Goal: Complete application form

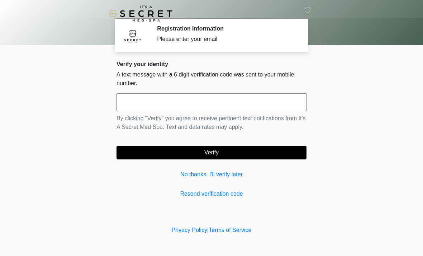
click at [227, 176] on link "No thanks, I'll verify later" at bounding box center [211, 174] width 190 height 9
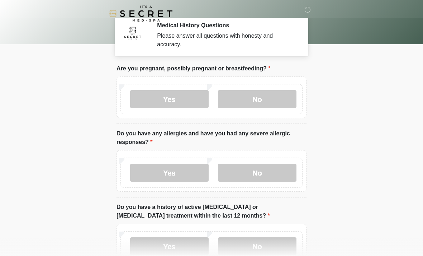
scroll to position [10, 0]
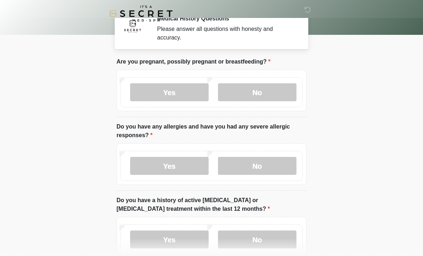
click at [264, 88] on label "No" at bounding box center [257, 92] width 79 height 18
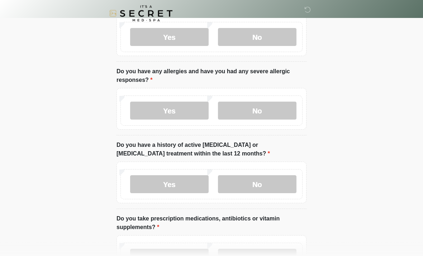
click at [270, 112] on label "No" at bounding box center [257, 111] width 79 height 18
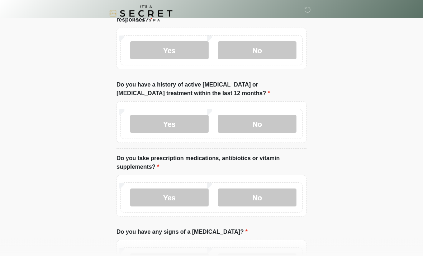
scroll to position [127, 0]
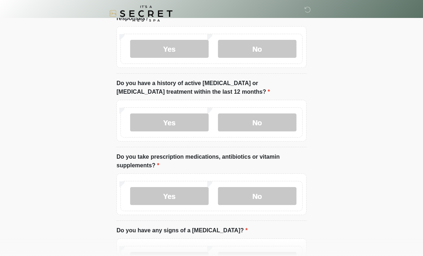
click at [272, 127] on label "No" at bounding box center [257, 122] width 79 height 18
click at [270, 198] on label "No" at bounding box center [257, 196] width 79 height 18
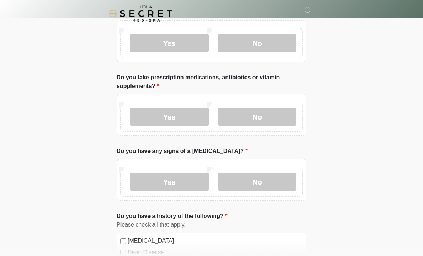
scroll to position [243, 0]
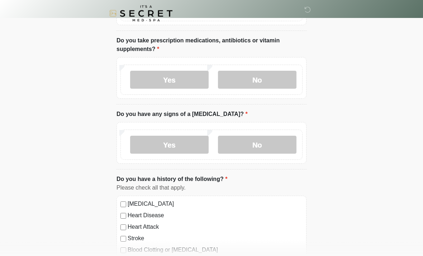
click at [267, 152] on label "No" at bounding box center [257, 145] width 79 height 18
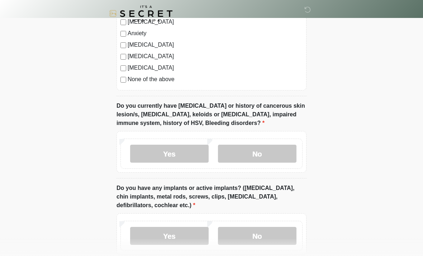
scroll to position [499, 0]
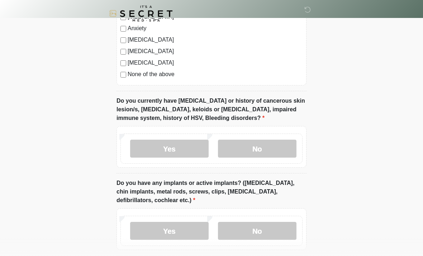
click at [264, 147] on label "No" at bounding box center [257, 148] width 79 height 18
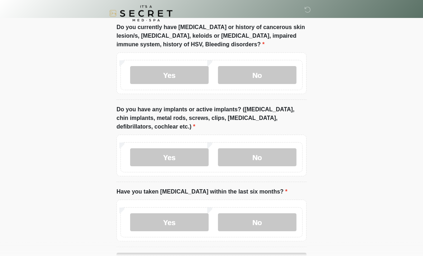
scroll to position [577, 0]
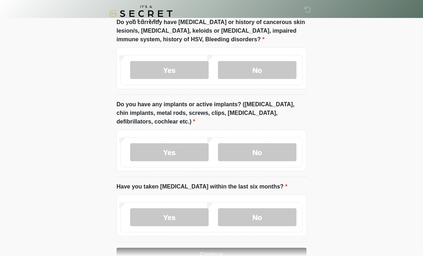
click at [267, 154] on label "No" at bounding box center [257, 152] width 79 height 18
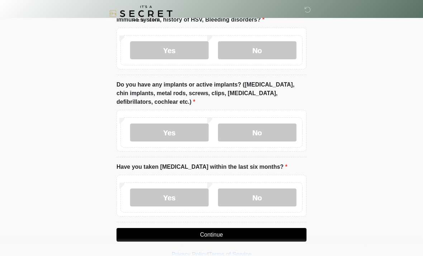
click at [262, 198] on label "No" at bounding box center [257, 197] width 79 height 18
click at [246, 233] on button "Continue" at bounding box center [211, 235] width 190 height 14
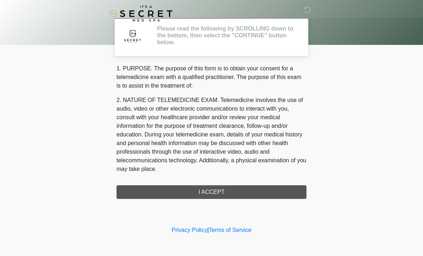
scroll to position [0, 0]
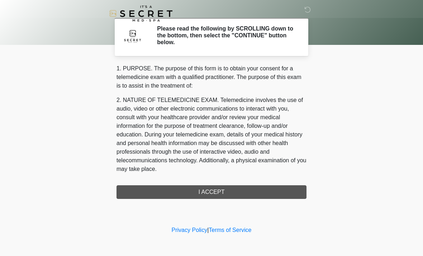
click at [258, 198] on div "1. PURPOSE. The purpose of this form is to obtain your consent for a telemedici…" at bounding box center [211, 131] width 190 height 134
click at [218, 192] on div "1. PURPOSE. The purpose of this form is to obtain your consent for a telemedici…" at bounding box center [211, 131] width 190 height 134
click at [215, 192] on div "1. PURPOSE. The purpose of this form is to obtain your consent for a telemedici…" at bounding box center [211, 131] width 190 height 134
click at [221, 186] on div "1. PURPOSE. The purpose of this form is to obtain your consent for a telemedici…" at bounding box center [211, 131] width 190 height 134
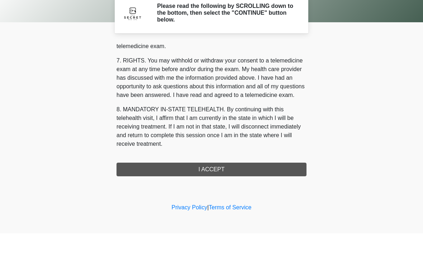
scroll to position [304, 0]
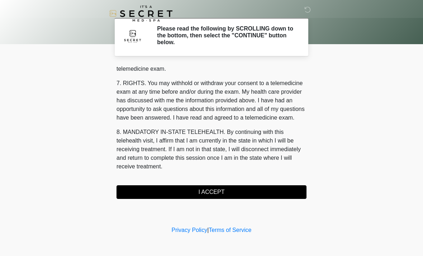
click at [206, 198] on button "I ACCEPT" at bounding box center [211, 192] width 190 height 14
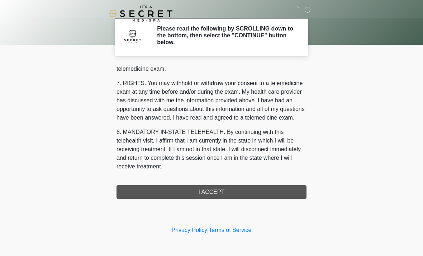
click at [208, 200] on div "‎ ‎ Please read the following by SCROLLING down to the bottom, then select the …" at bounding box center [211, 112] width 215 height 210
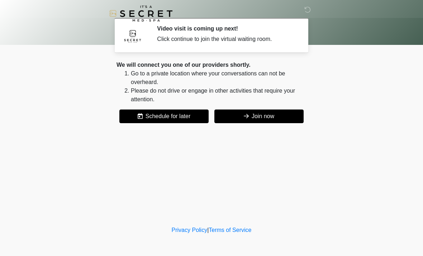
click at [284, 116] on button "Join now" at bounding box center [258, 116] width 89 height 14
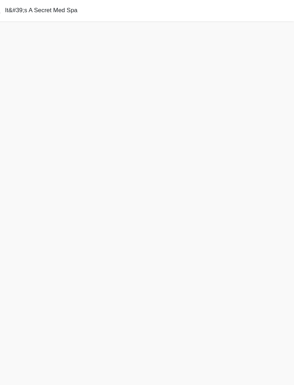
scroll to position [25, 0]
